Goal: Information Seeking & Learning: Check status

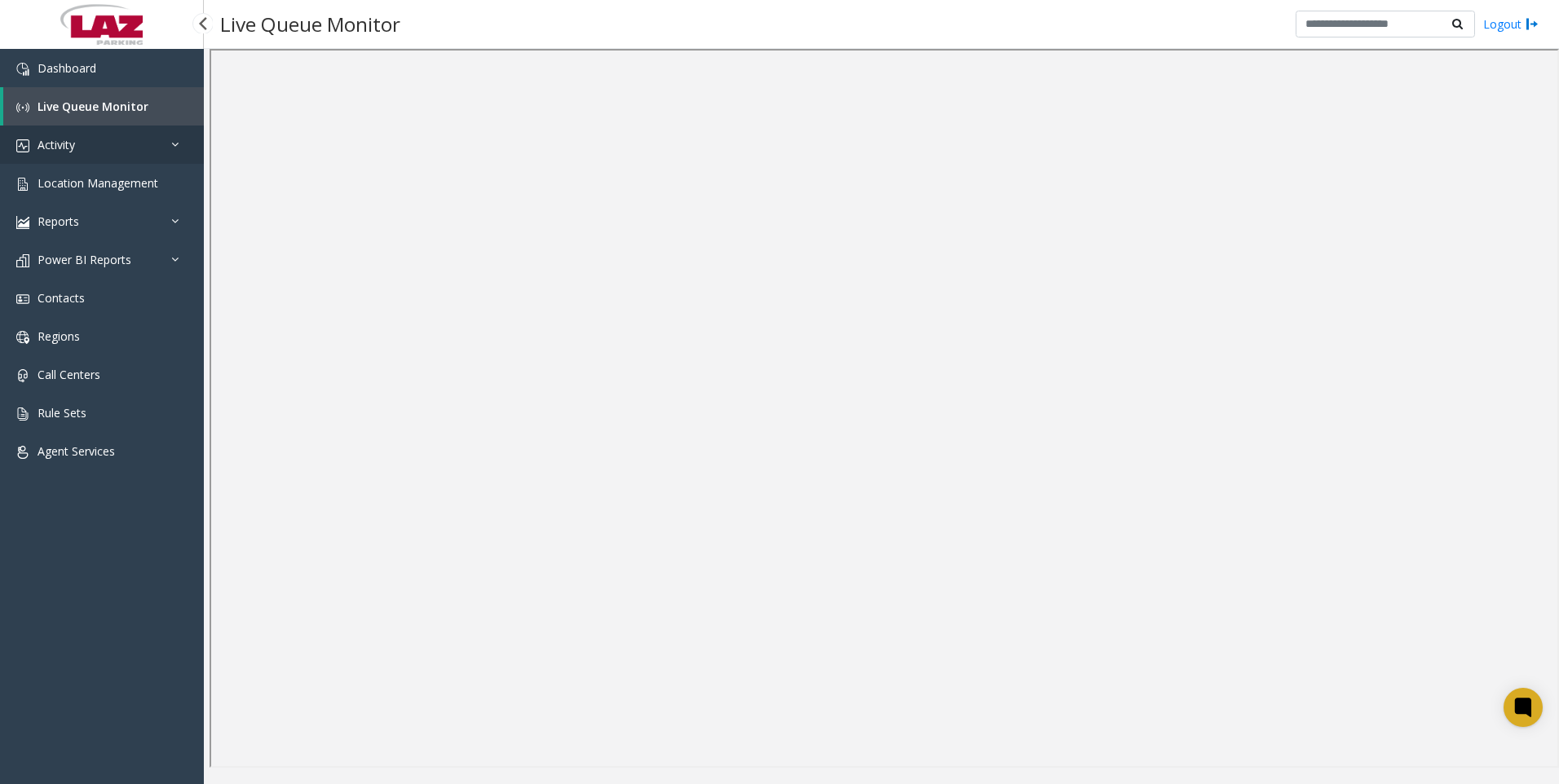
click at [83, 143] on link "Activity" at bounding box center [101, 144] width 204 height 38
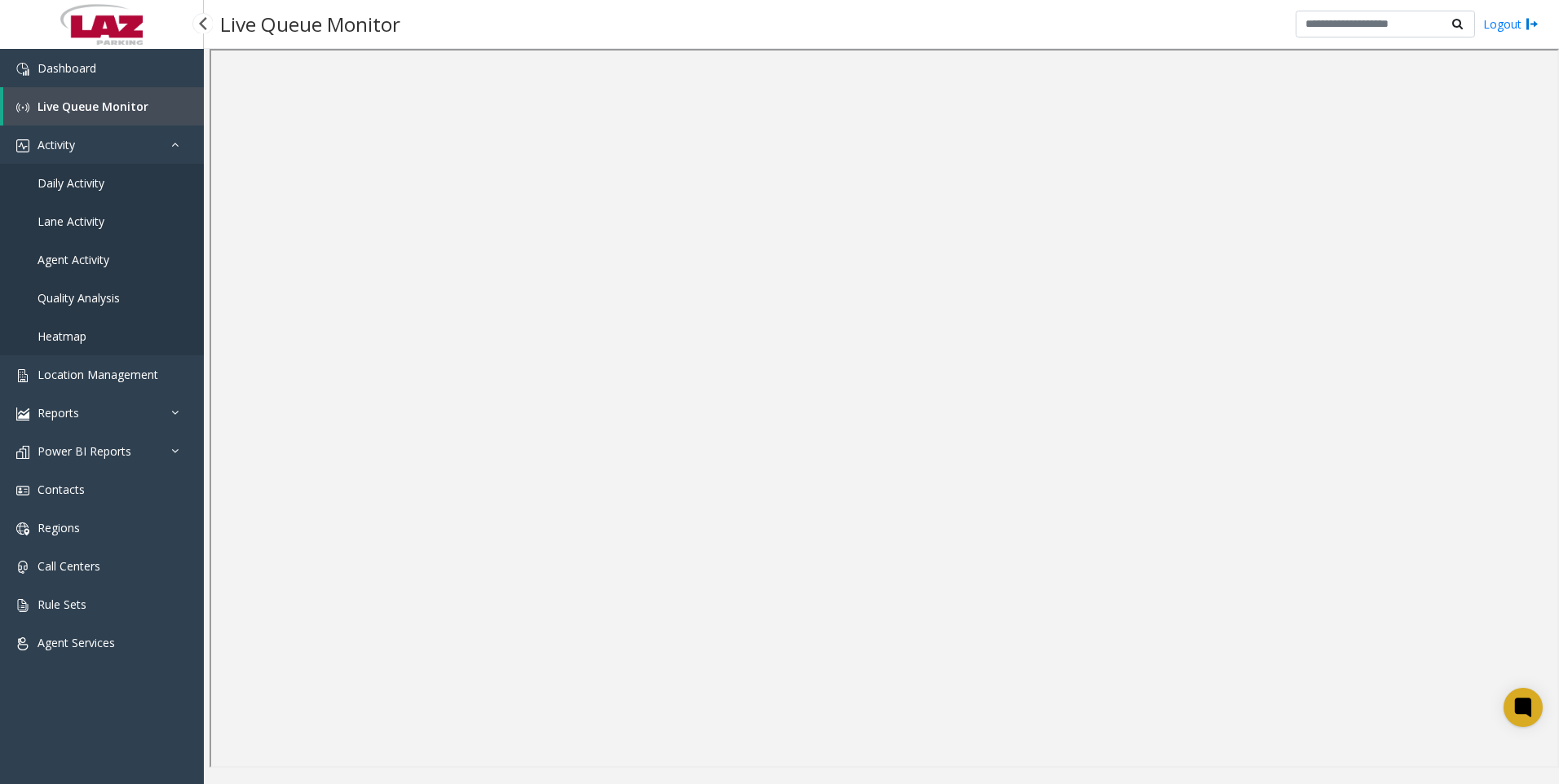
click at [94, 253] on span "Agent Activity" at bounding box center [73, 260] width 72 height 16
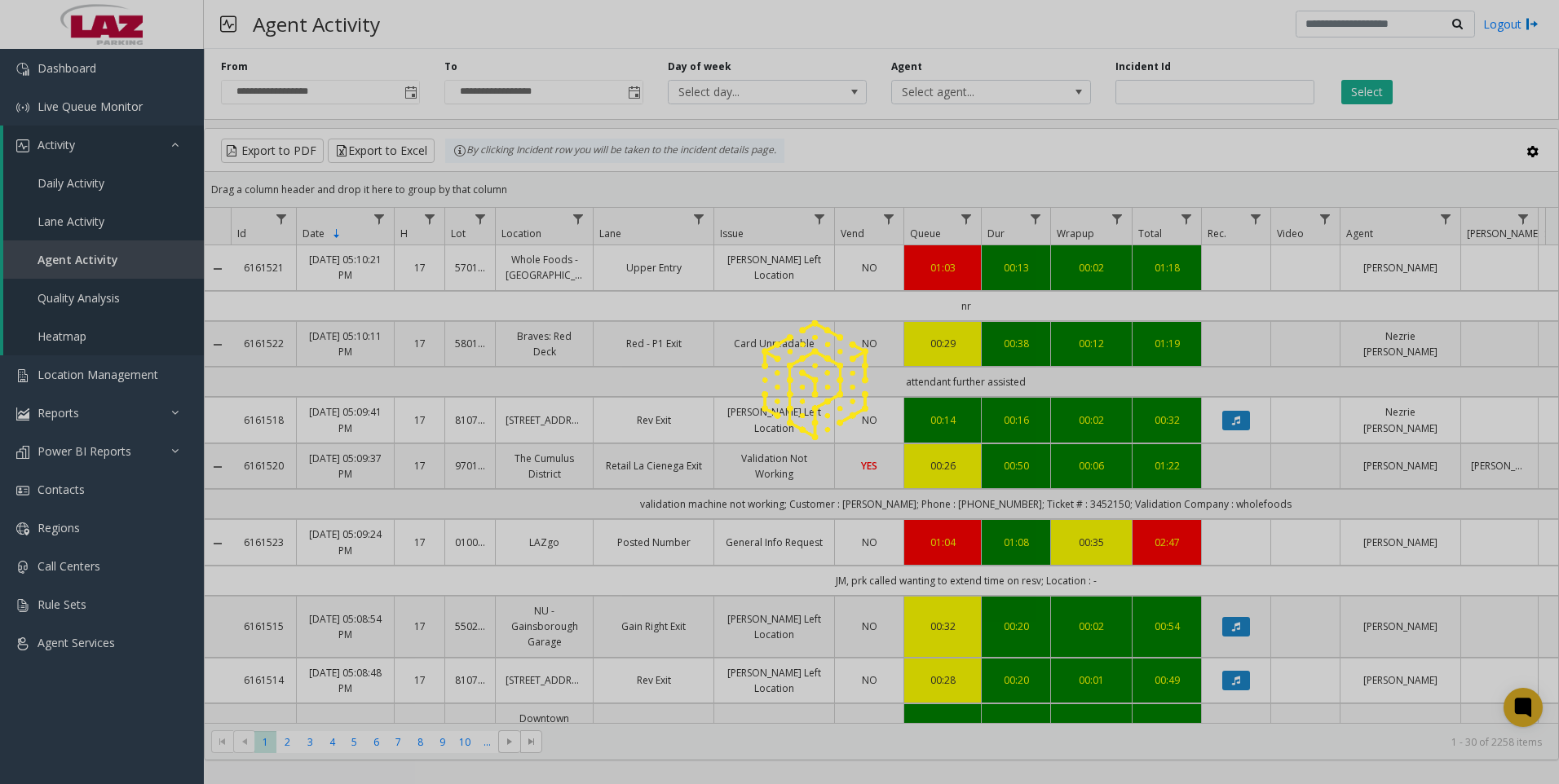
click at [978, 90] on div at bounding box center [780, 392] width 1559 height 784
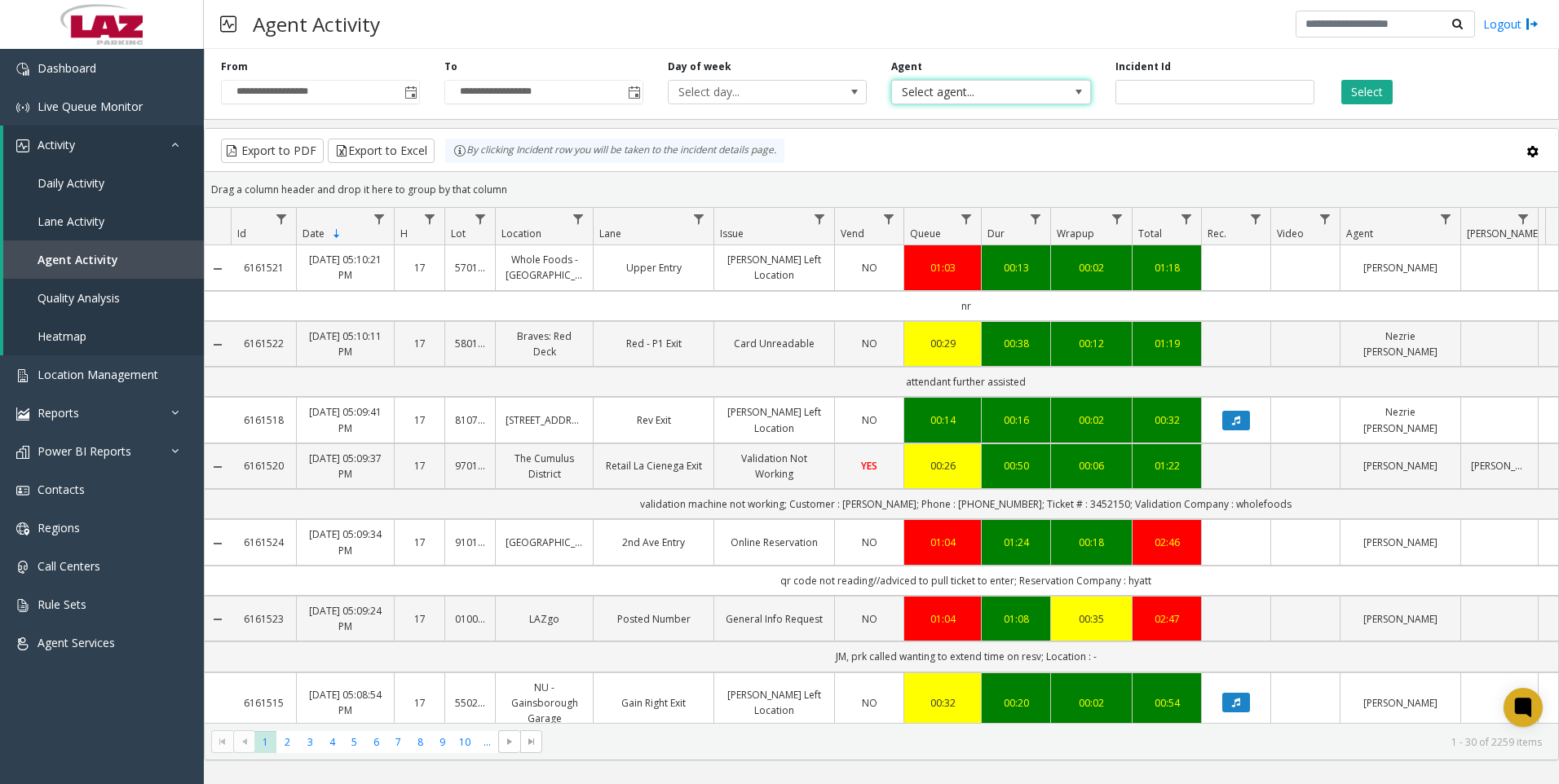
click at [1020, 93] on span "Select agent..." at bounding box center [971, 92] width 159 height 23
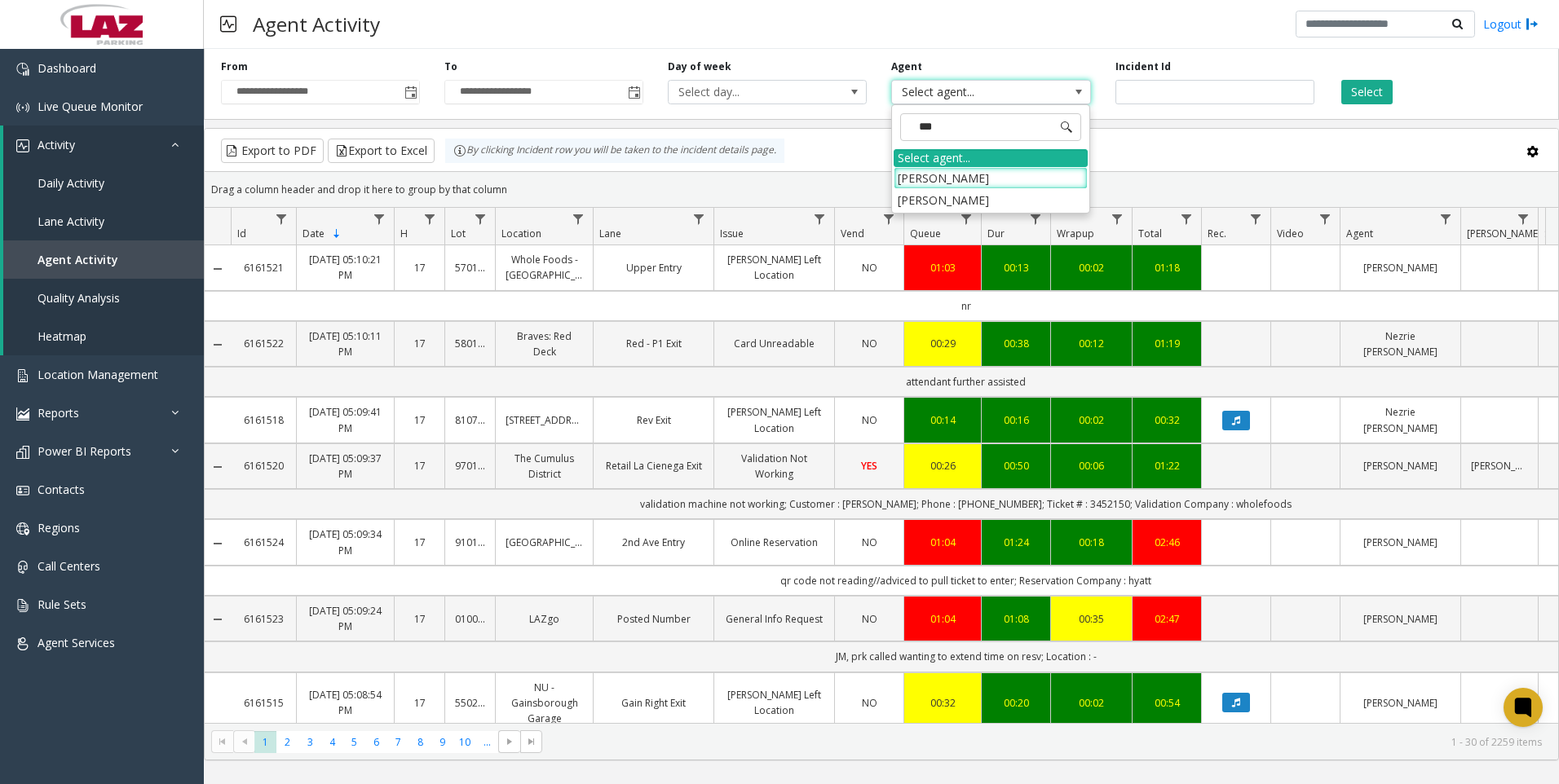
type input "****"
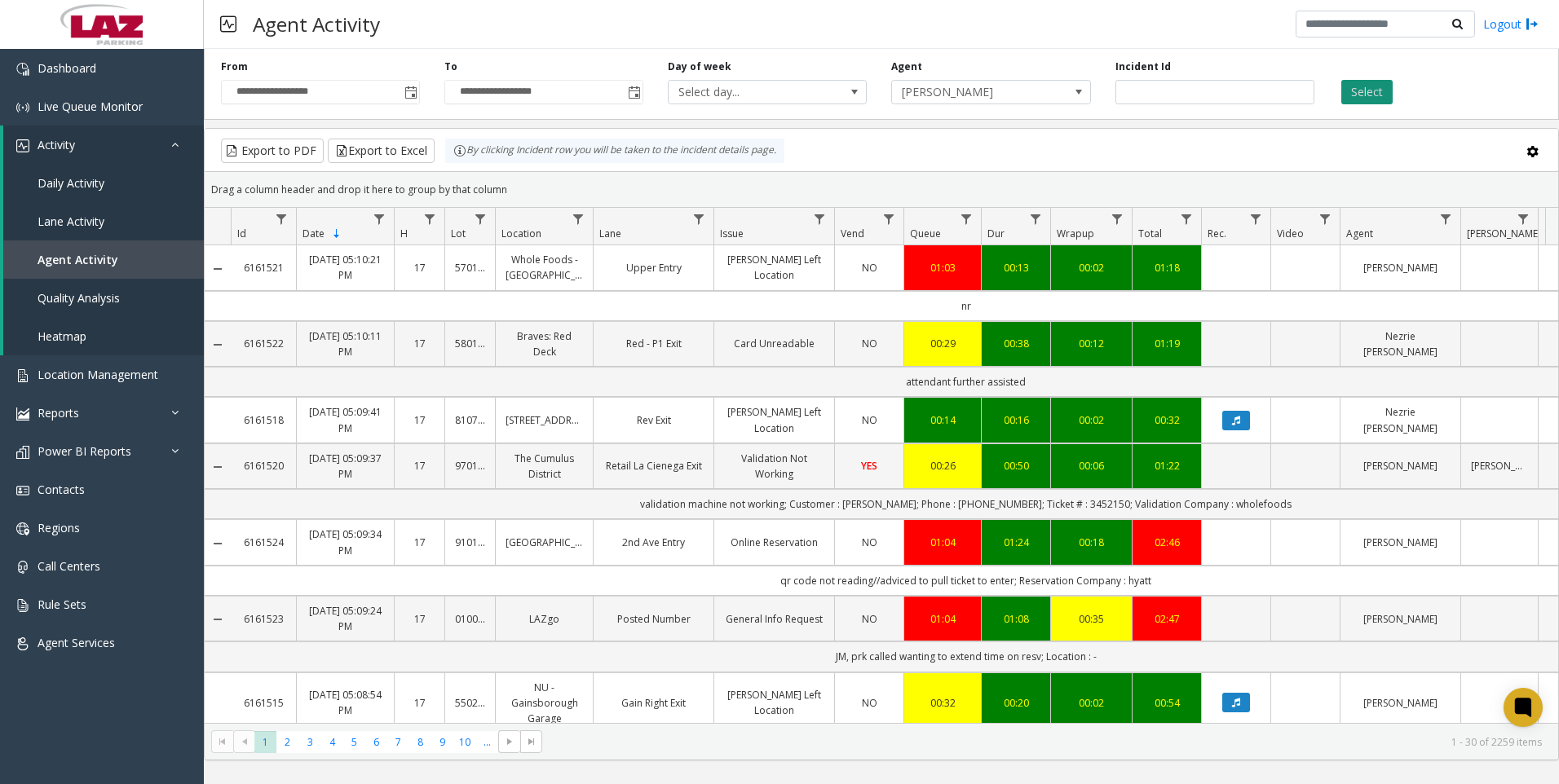
click at [1369, 95] on button "Select" at bounding box center [1367, 92] width 52 height 24
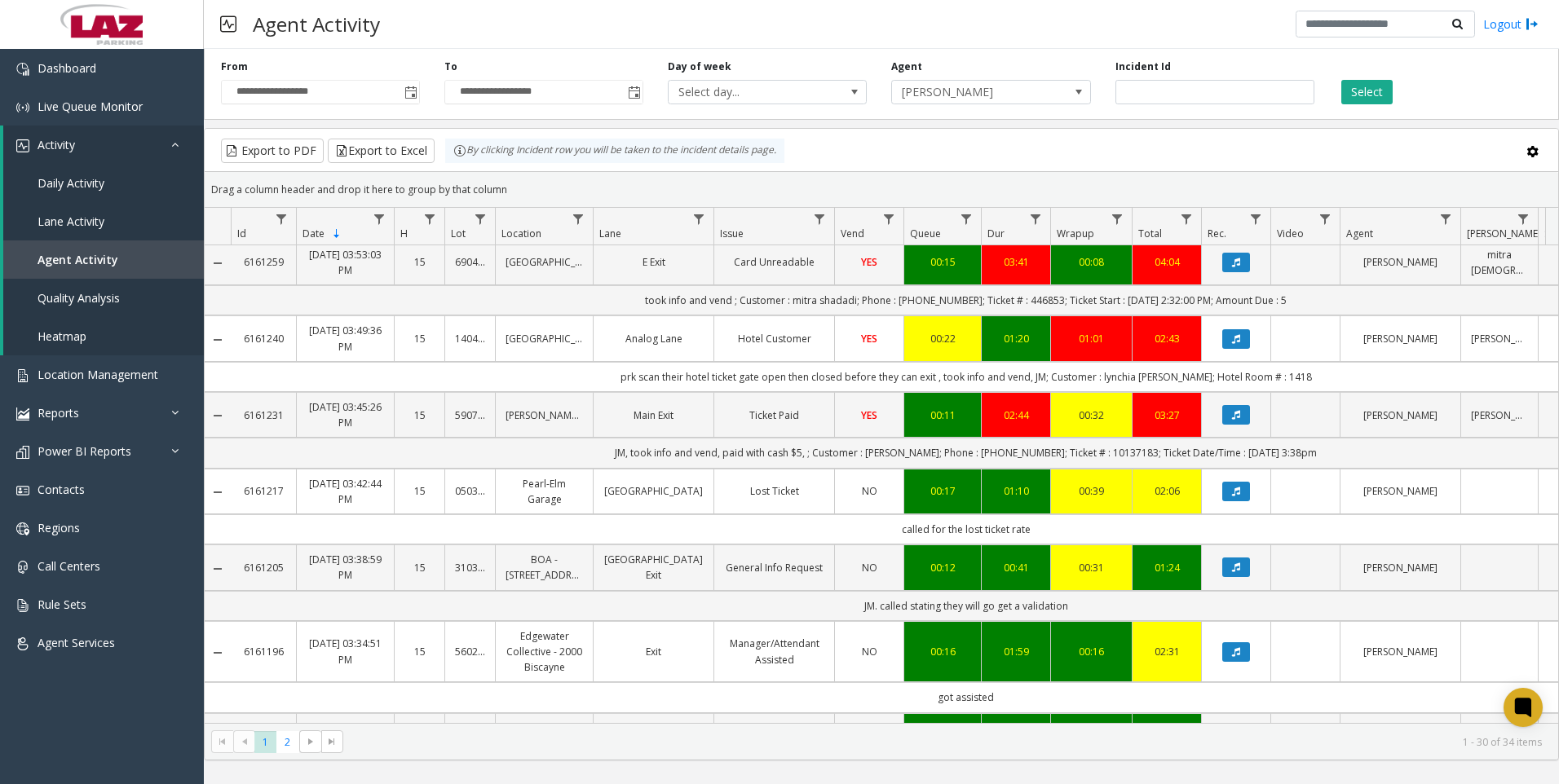
scroll to position [1869, 0]
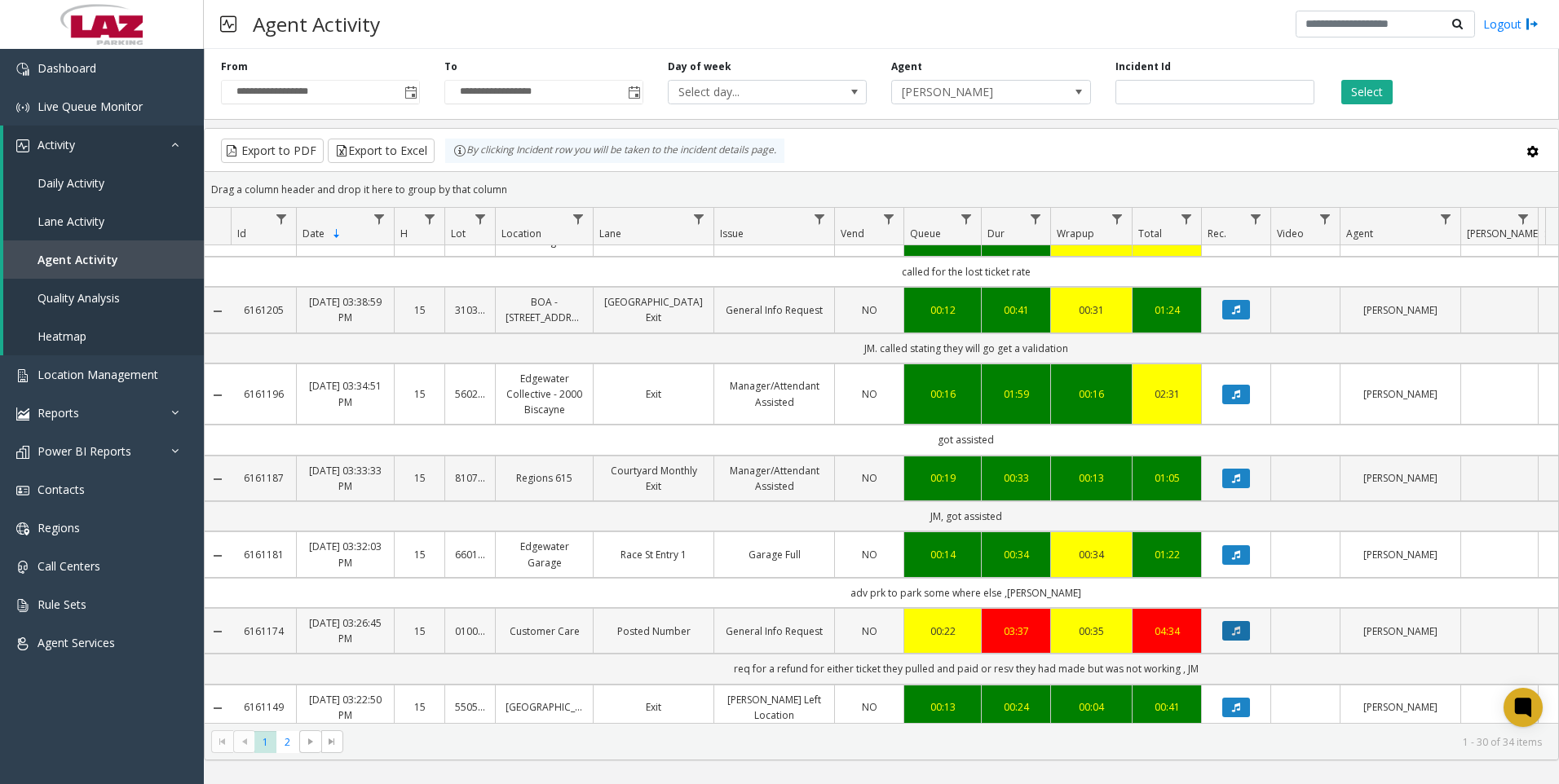
click at [1234, 621] on button "Data table" at bounding box center [1236, 630] width 28 height 20
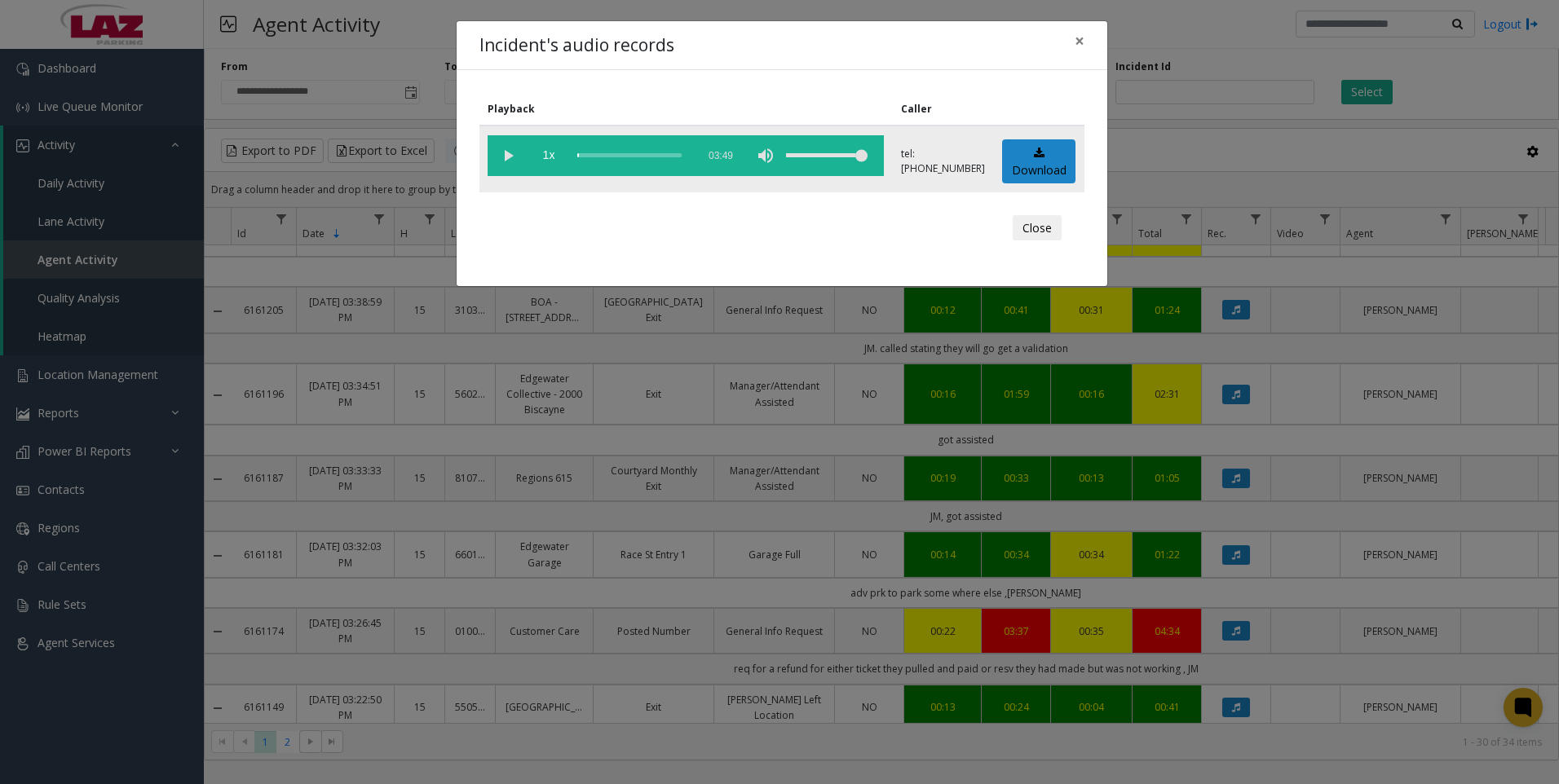
click at [502, 151] on vg-play-pause at bounding box center [507, 155] width 40 height 40
click at [515, 158] on vg-play-pause at bounding box center [507, 155] width 40 height 40
click at [516, 158] on vg-play-pause at bounding box center [507, 155] width 40 height 40
click at [583, 153] on div "scrub bar" at bounding box center [633, 155] width 111 height 40
click at [506, 149] on vg-play-pause at bounding box center [507, 155] width 40 height 40
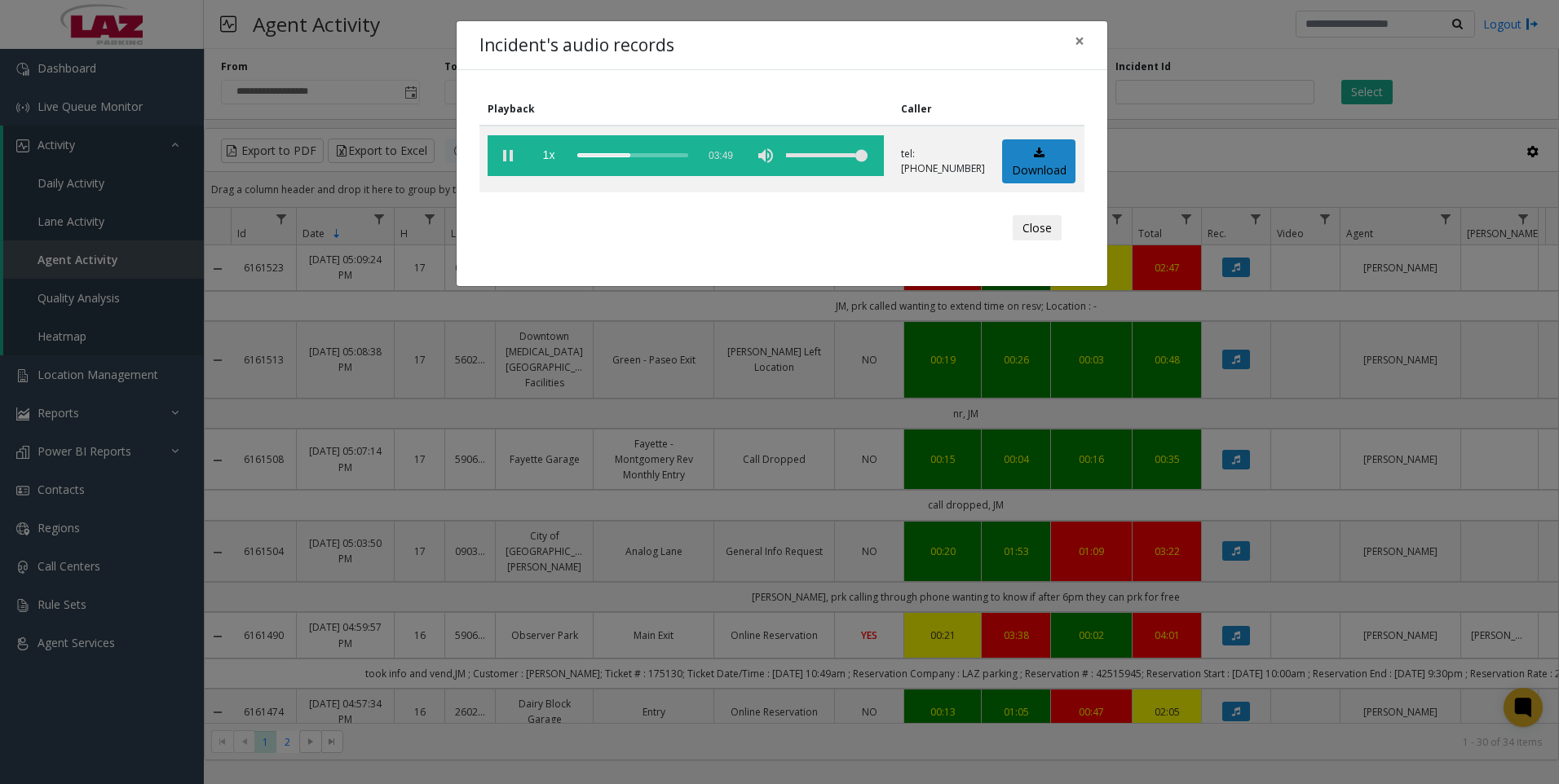
scroll to position [1869, 0]
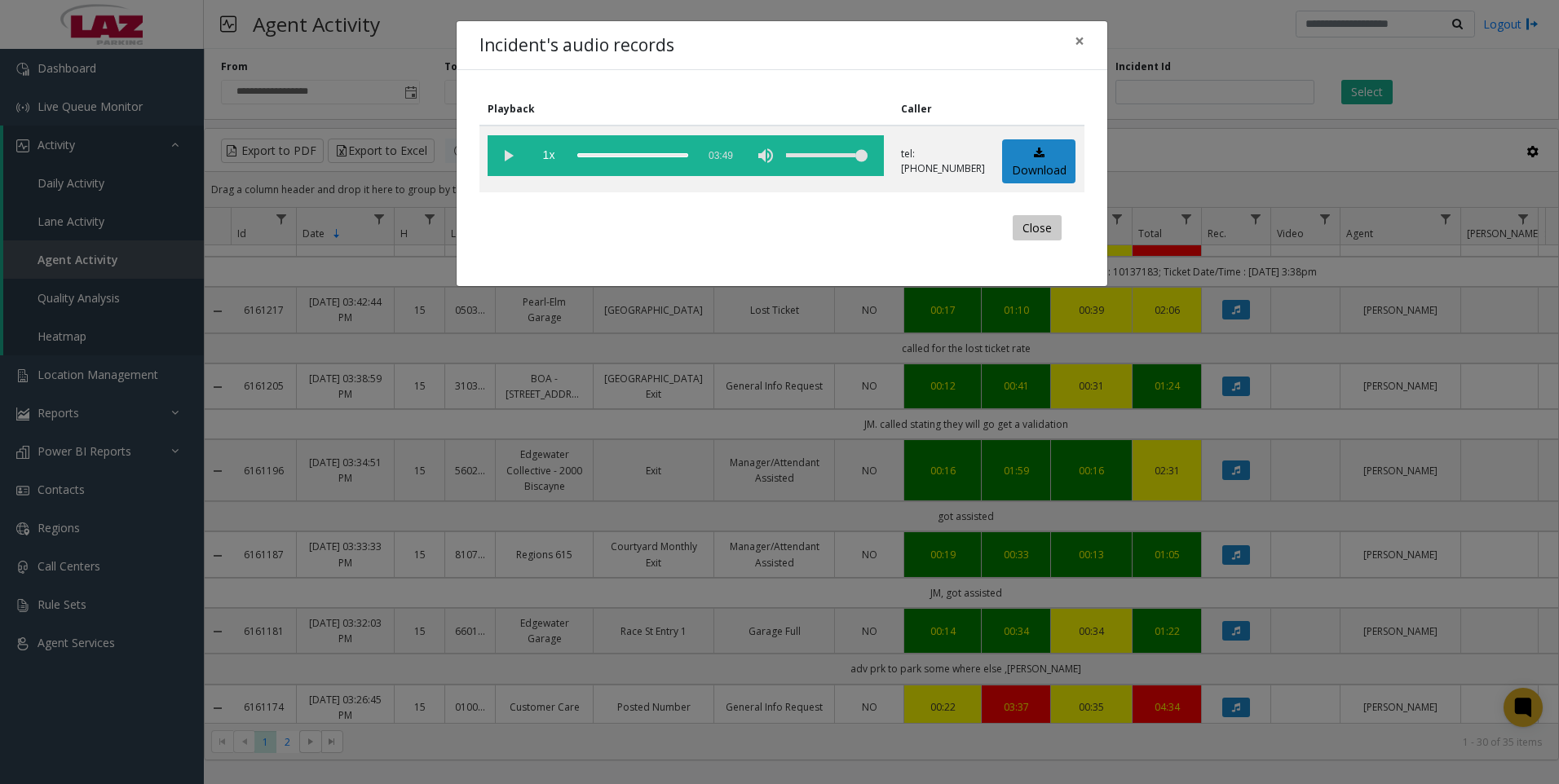
click at [1051, 230] on button "Close" at bounding box center [1037, 229] width 49 height 26
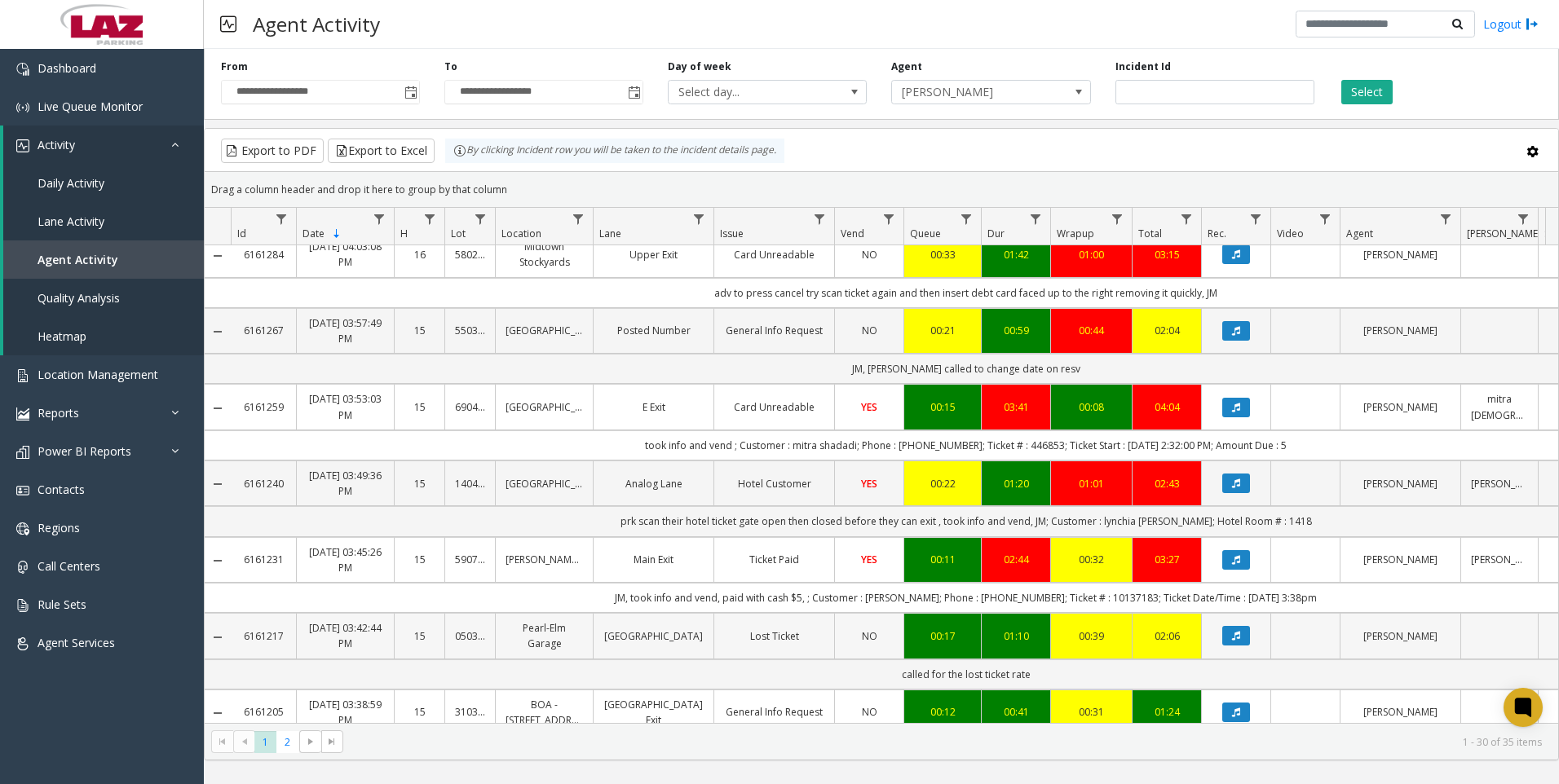
scroll to position [1462, 0]
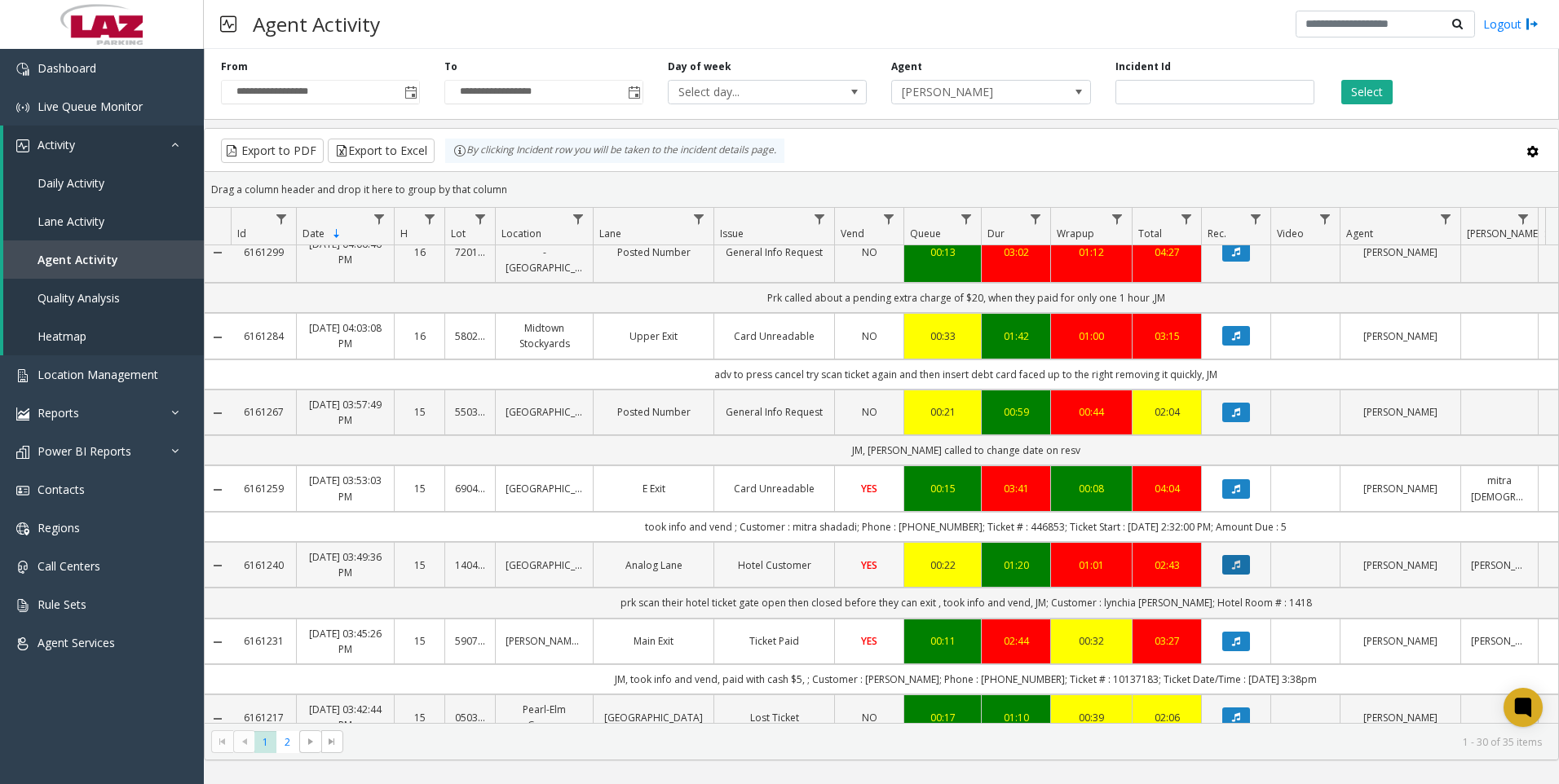
click at [1234, 560] on icon "Data table" at bounding box center [1236, 565] width 8 height 9
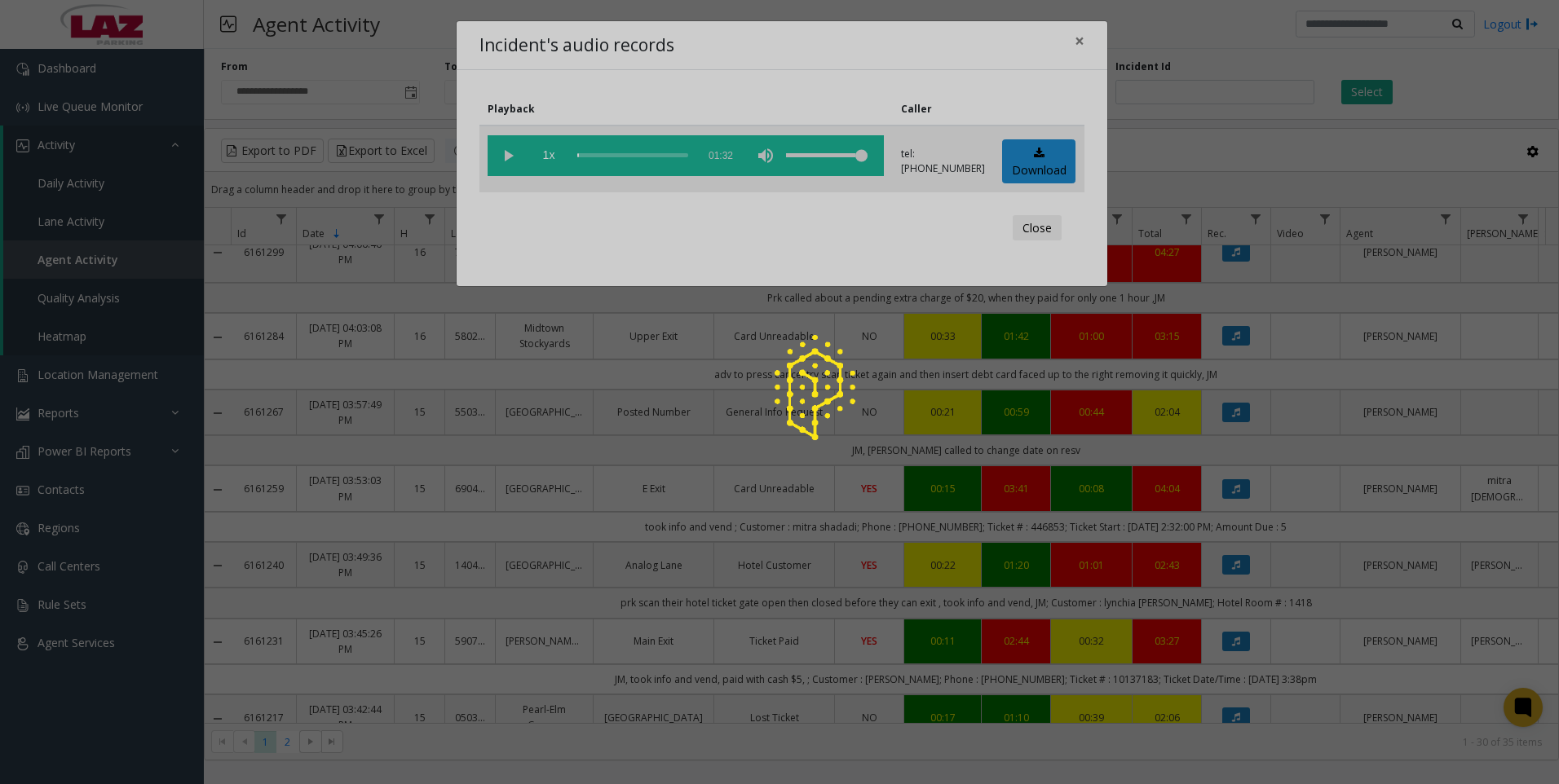
click at [515, 158] on div at bounding box center [780, 392] width 1559 height 784
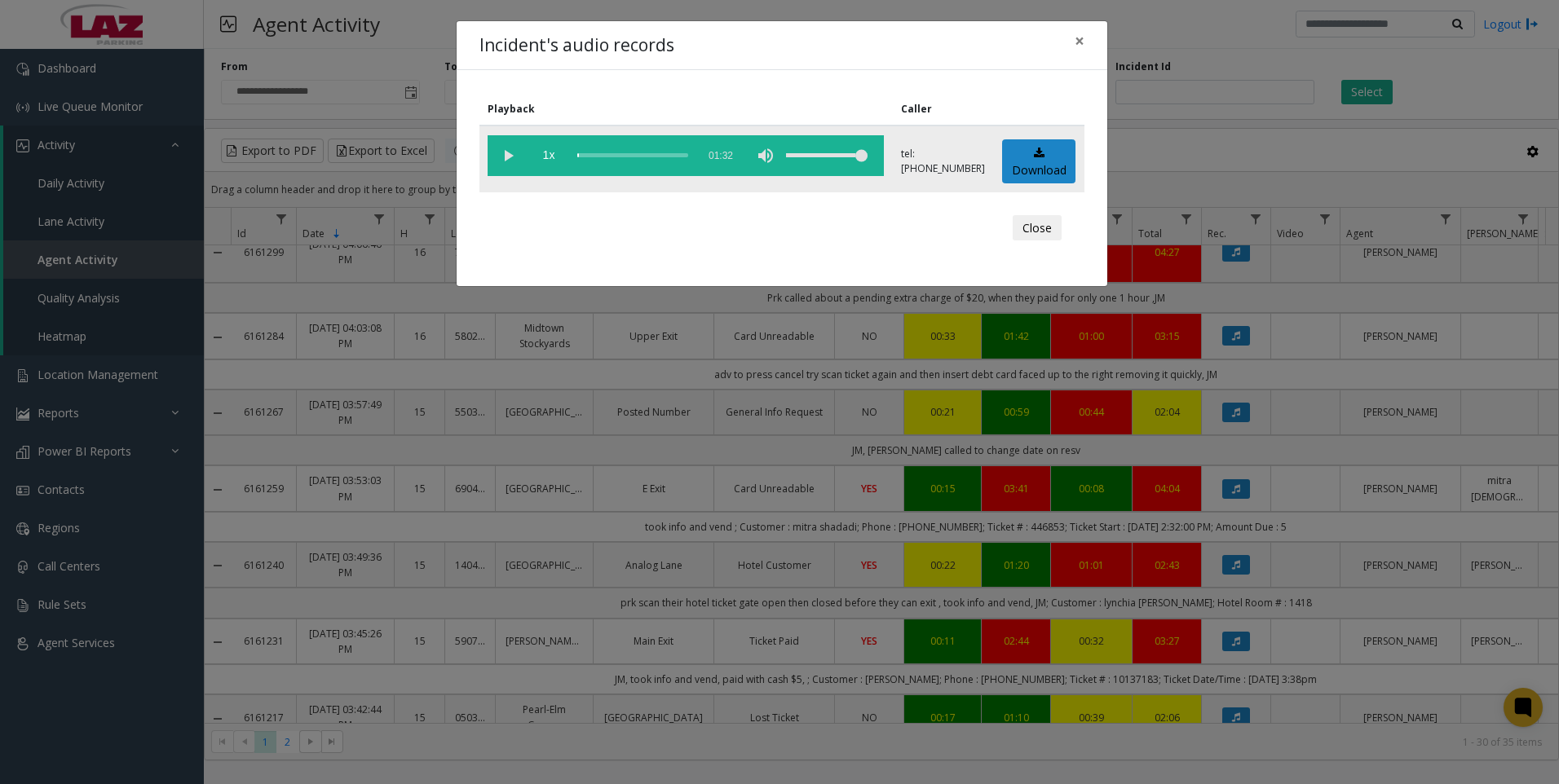
click at [515, 158] on vg-play-pause at bounding box center [507, 155] width 40 height 40
click at [507, 158] on vg-play-pause at bounding box center [507, 155] width 40 height 40
click at [587, 156] on div "scrub bar" at bounding box center [633, 155] width 111 height 40
click at [590, 153] on div "scrub bar" at bounding box center [633, 155] width 111 height 40
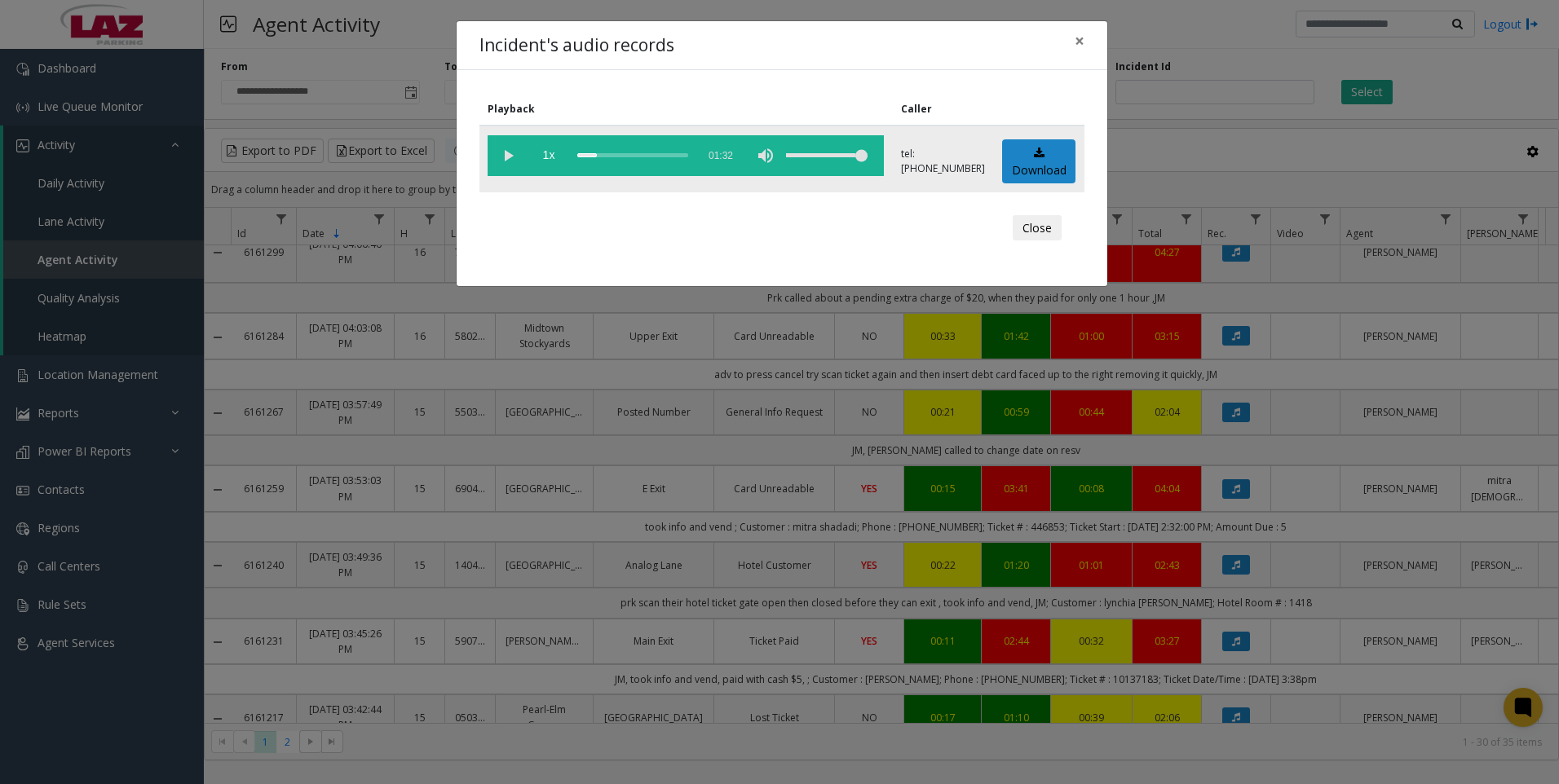
click at [508, 157] on vg-play-pause at bounding box center [507, 155] width 40 height 40
click at [602, 155] on div "scrub bar" at bounding box center [633, 155] width 111 height 40
drag, startPoint x: 512, startPoint y: 155, endPoint x: 1550, endPoint y: 342, distance: 1054.7
click at [512, 155] on vg-play-pause at bounding box center [507, 155] width 40 height 40
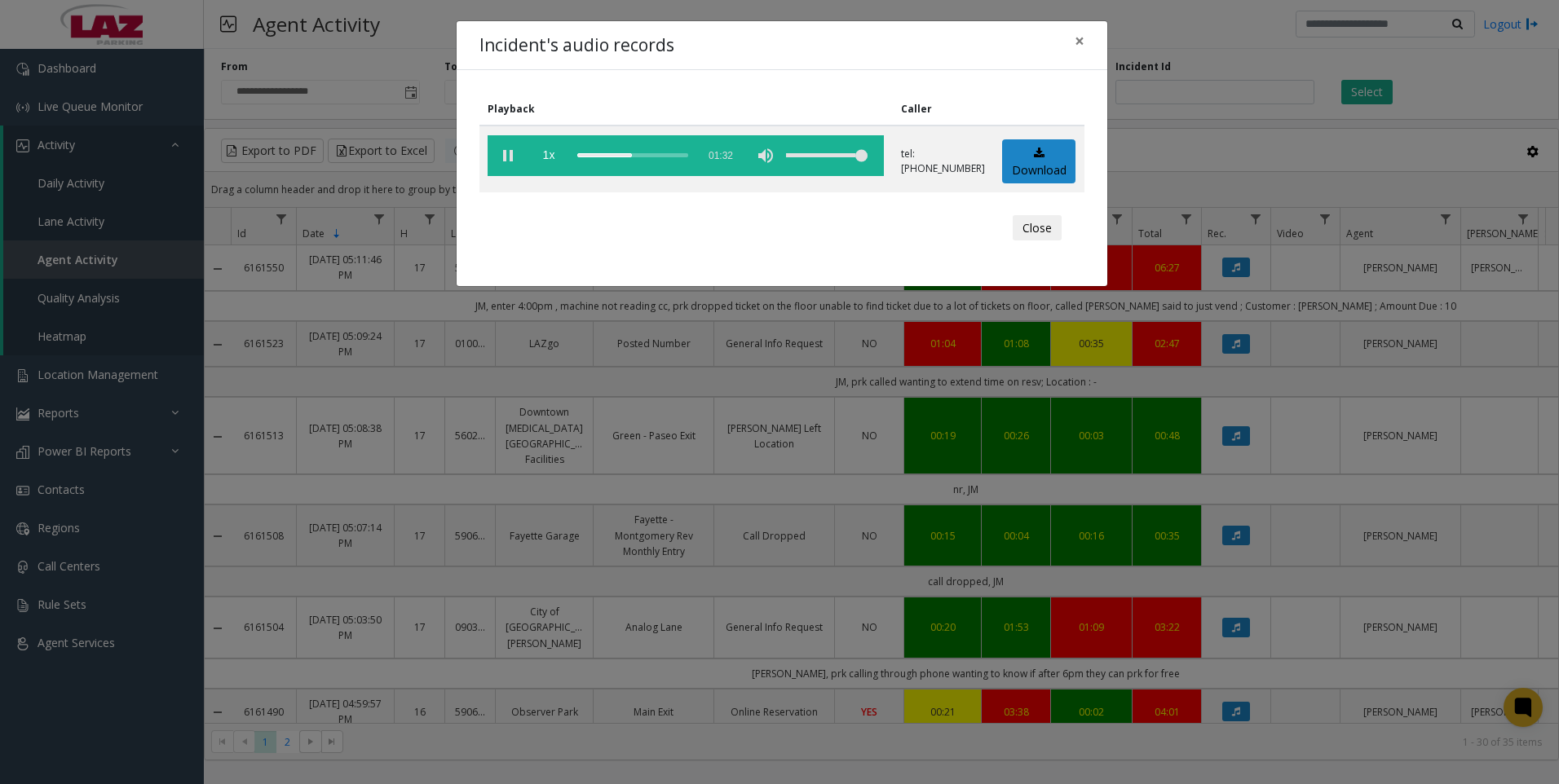
scroll to position [1462, 0]
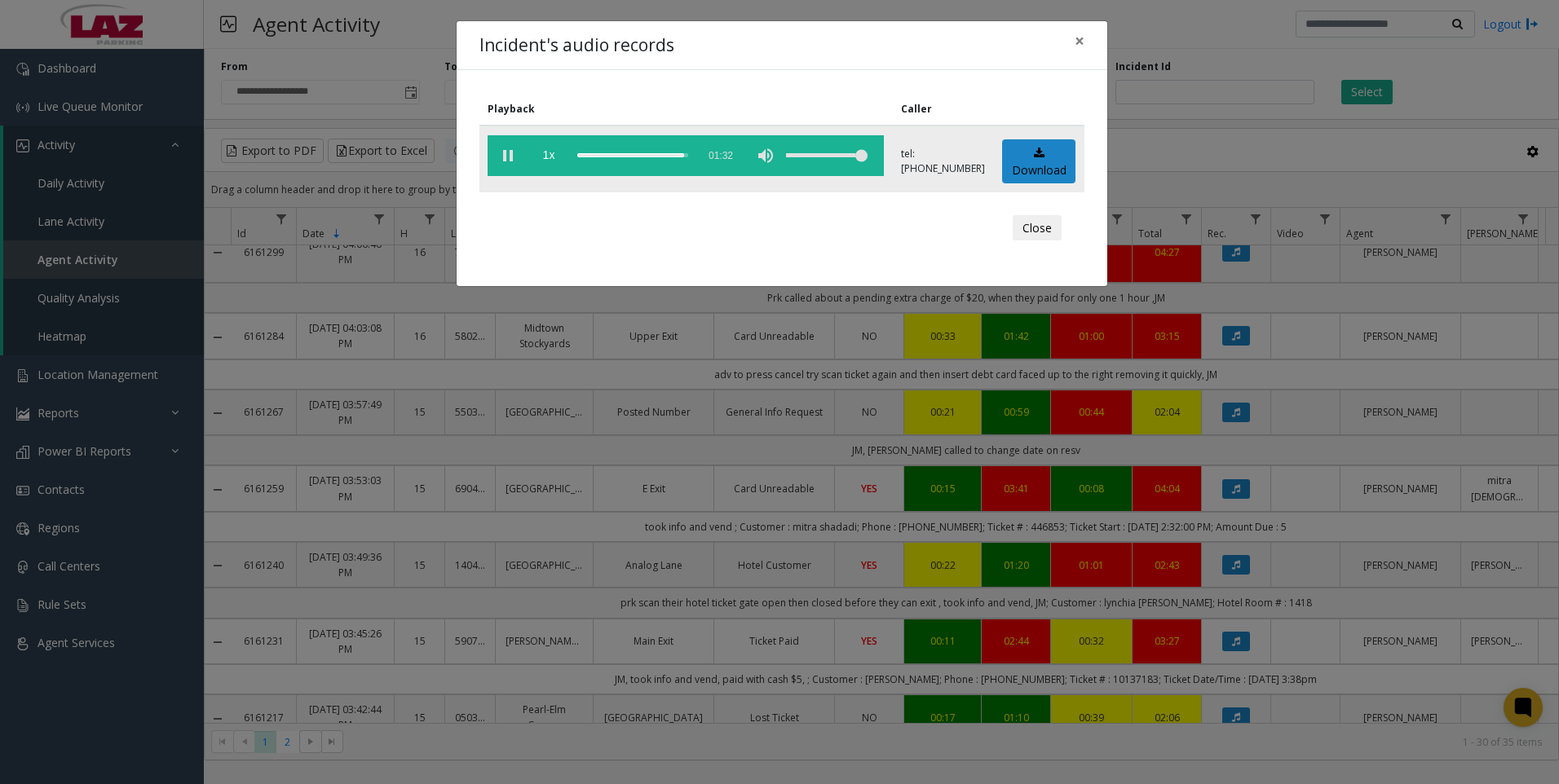
click at [496, 156] on vg-play-pause at bounding box center [507, 155] width 40 height 40
drag, startPoint x: 502, startPoint y: 157, endPoint x: 616, endPoint y: 159, distance: 114.0
click at [502, 157] on vg-play-pause at bounding box center [507, 155] width 40 height 40
click at [632, 155] on div "scrub bar" at bounding box center [633, 155] width 111 height 40
click at [618, 154] on div "scrub bar" at bounding box center [633, 155] width 111 height 40
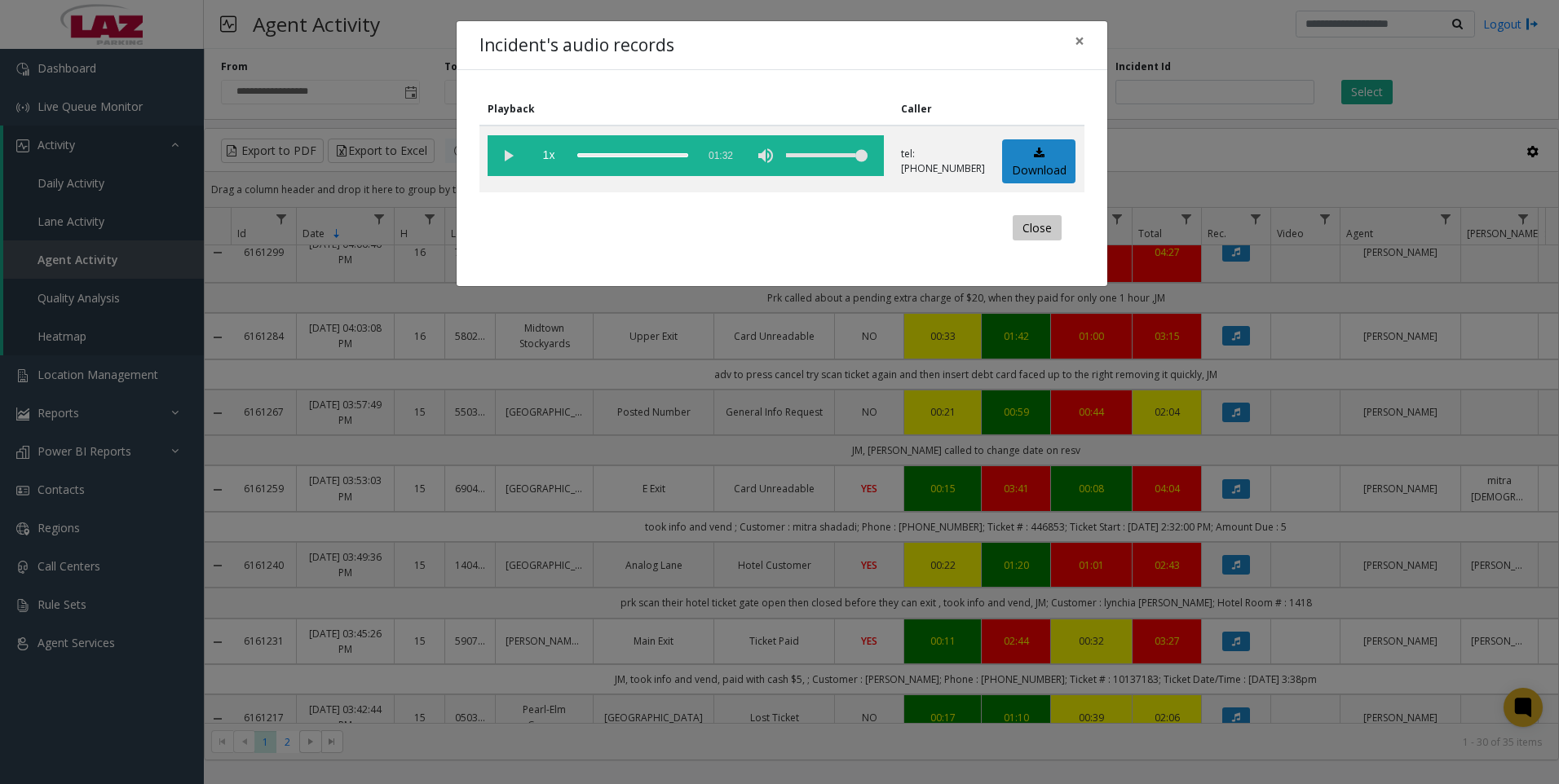
click at [1031, 226] on button "Close" at bounding box center [1037, 229] width 49 height 26
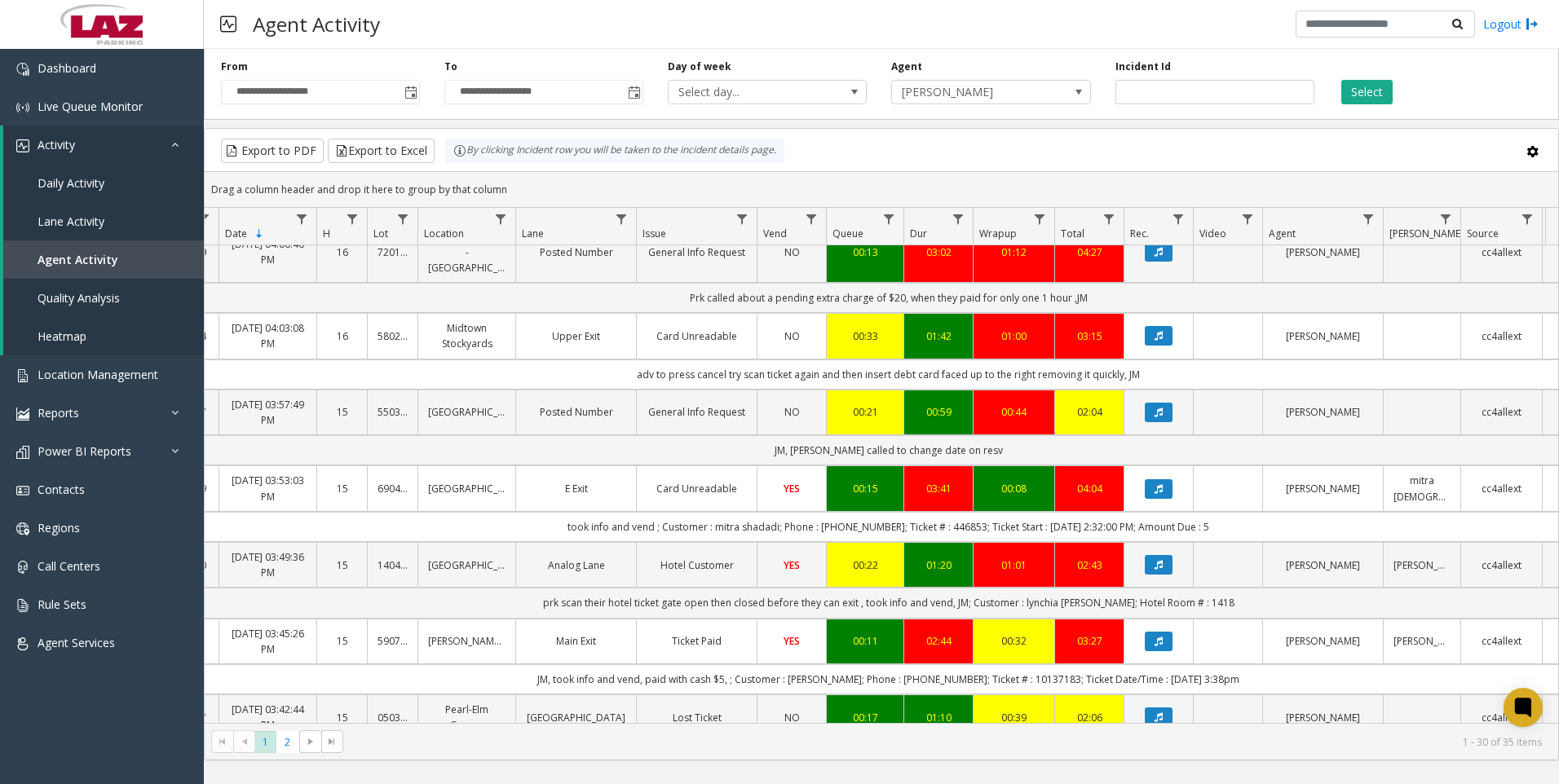
scroll to position [0, 0]
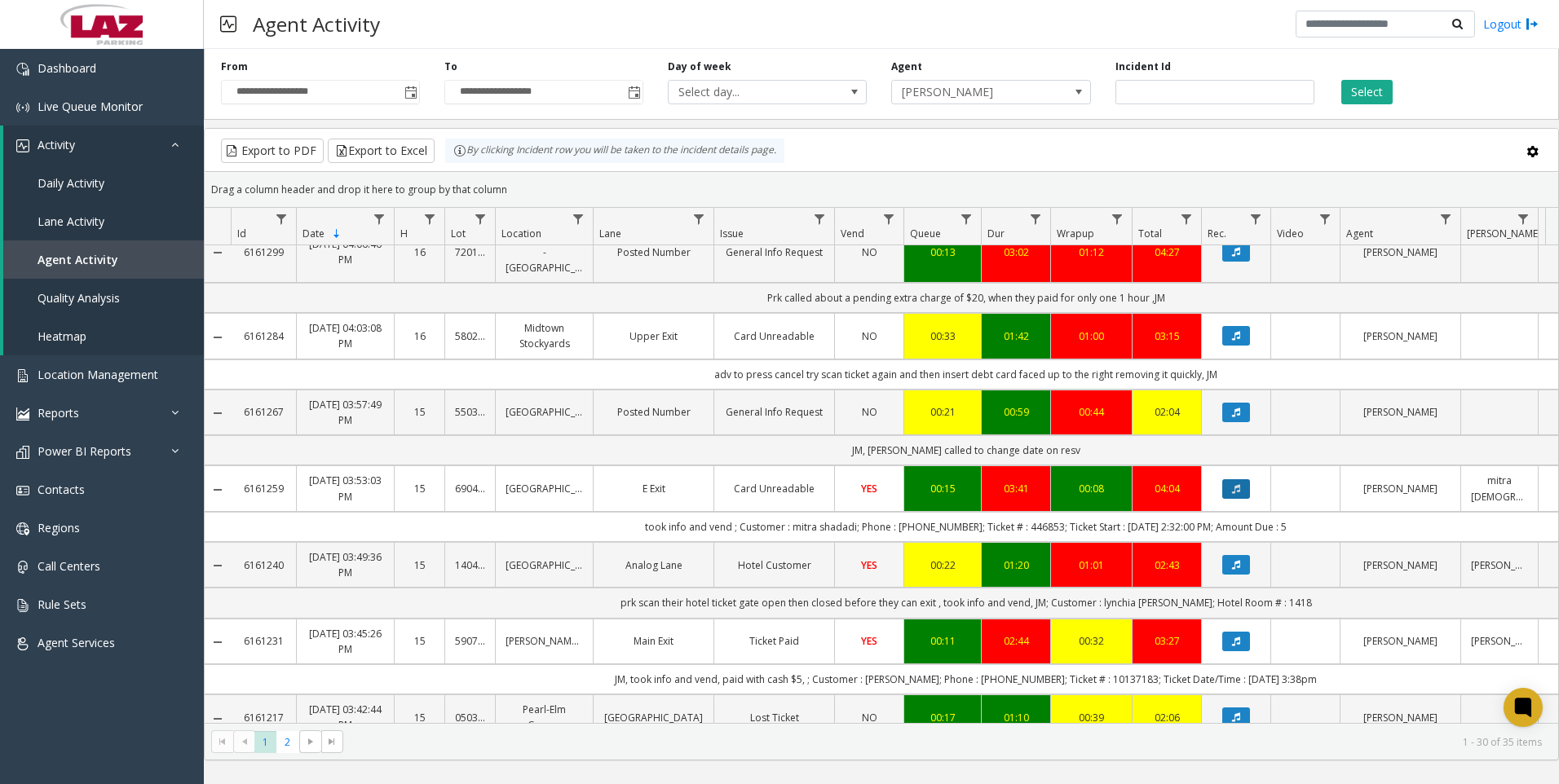
click at [1233, 484] on icon "Data table" at bounding box center [1236, 489] width 8 height 9
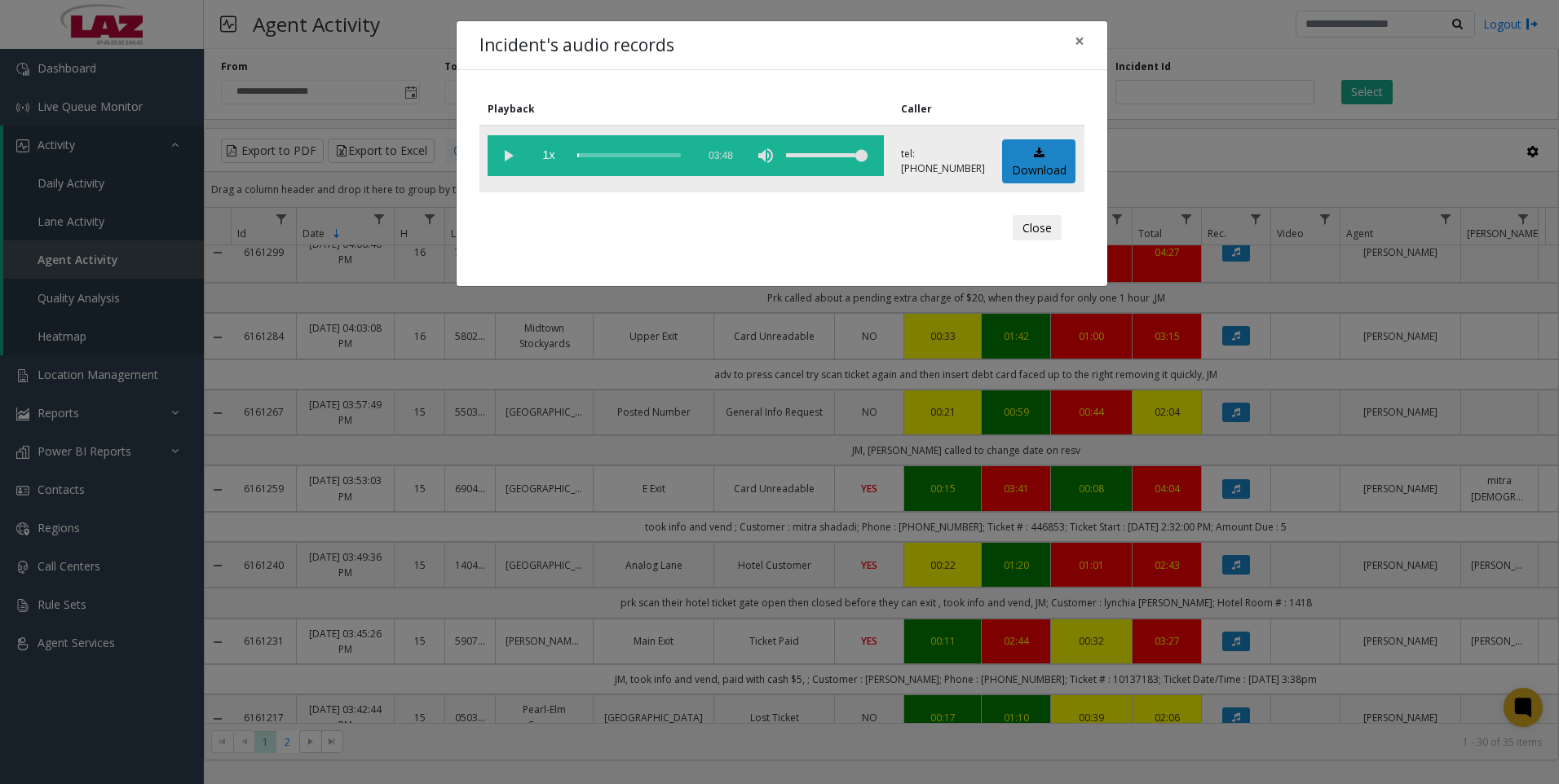
click at [509, 158] on vg-play-pause at bounding box center [507, 155] width 40 height 40
click at [628, 153] on div "scrub bar" at bounding box center [633, 155] width 111 height 40
click at [503, 155] on vg-play-pause at bounding box center [507, 155] width 40 height 40
click at [621, 155] on div "scrub bar" at bounding box center [633, 155] width 111 height 40
click at [515, 155] on vg-play-pause at bounding box center [507, 155] width 40 height 40
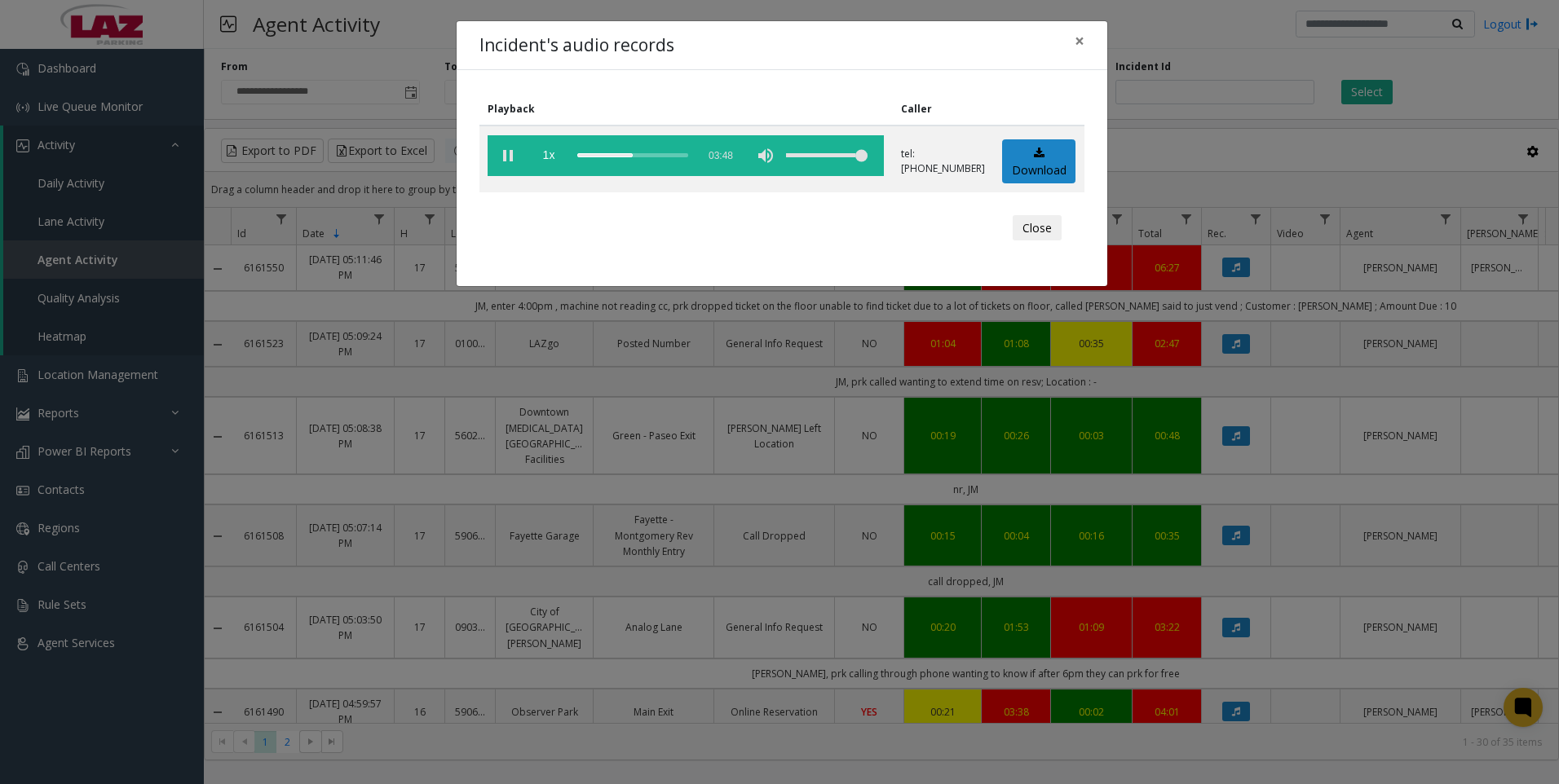
scroll to position [1462, 0]
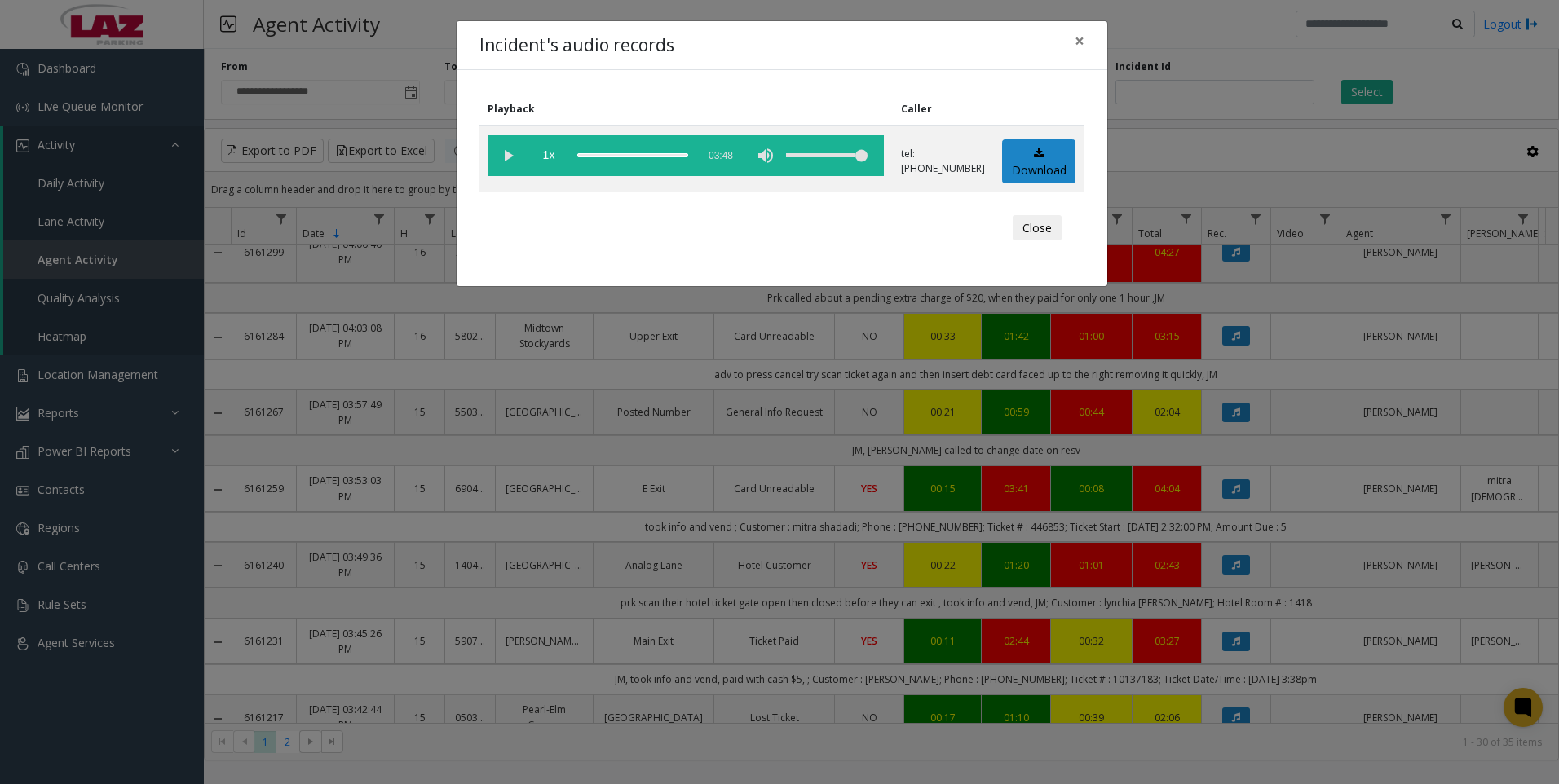
click at [507, 147] on vg-play-pause at bounding box center [507, 155] width 40 height 40
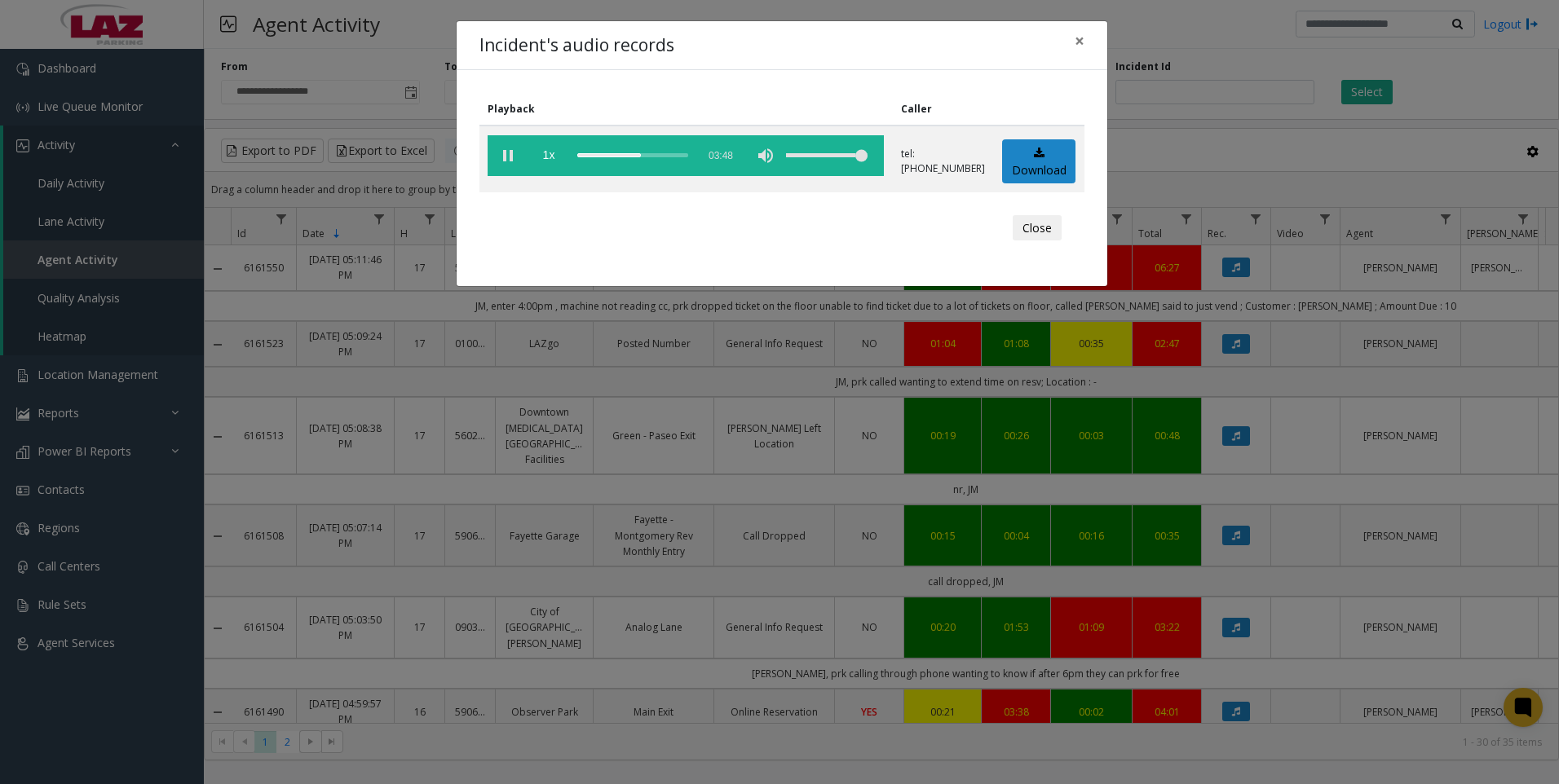
scroll to position [1462, 0]
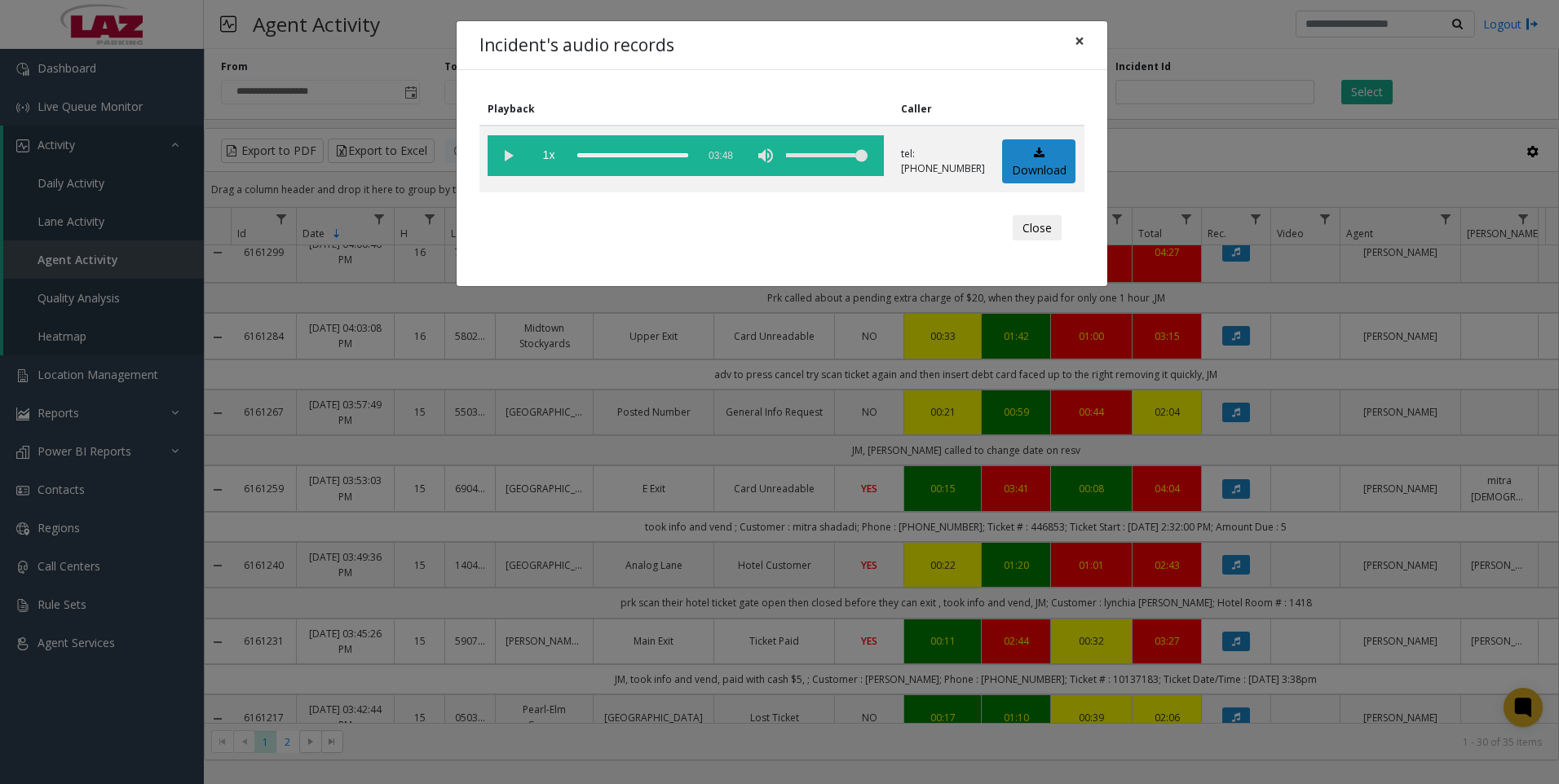
click at [1072, 45] on button "×" at bounding box center [1080, 41] width 33 height 40
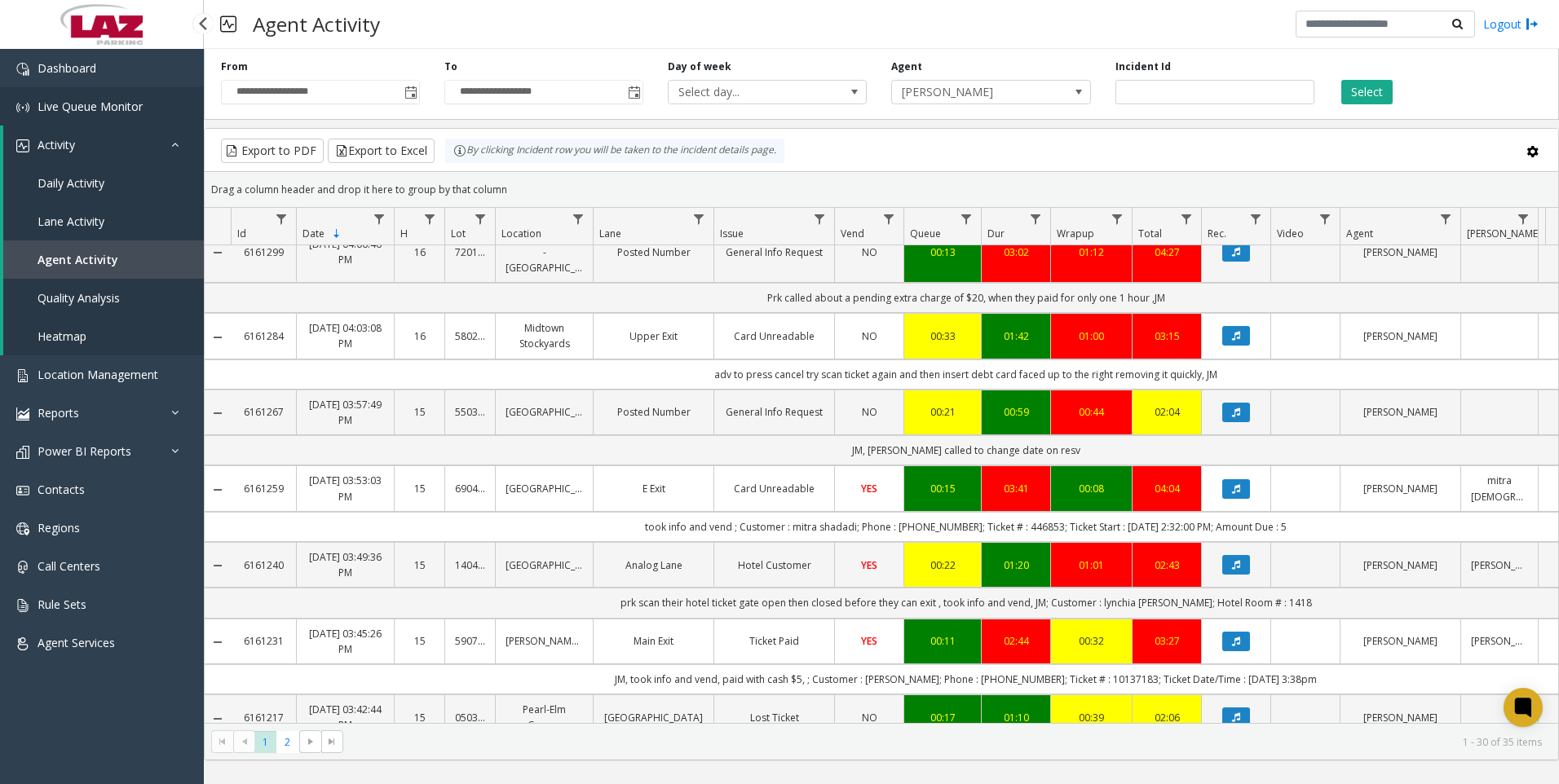
click at [135, 109] on span "Live Queue Monitor" at bounding box center [90, 106] width 105 height 16
